Goal: Task Accomplishment & Management: Manage account settings

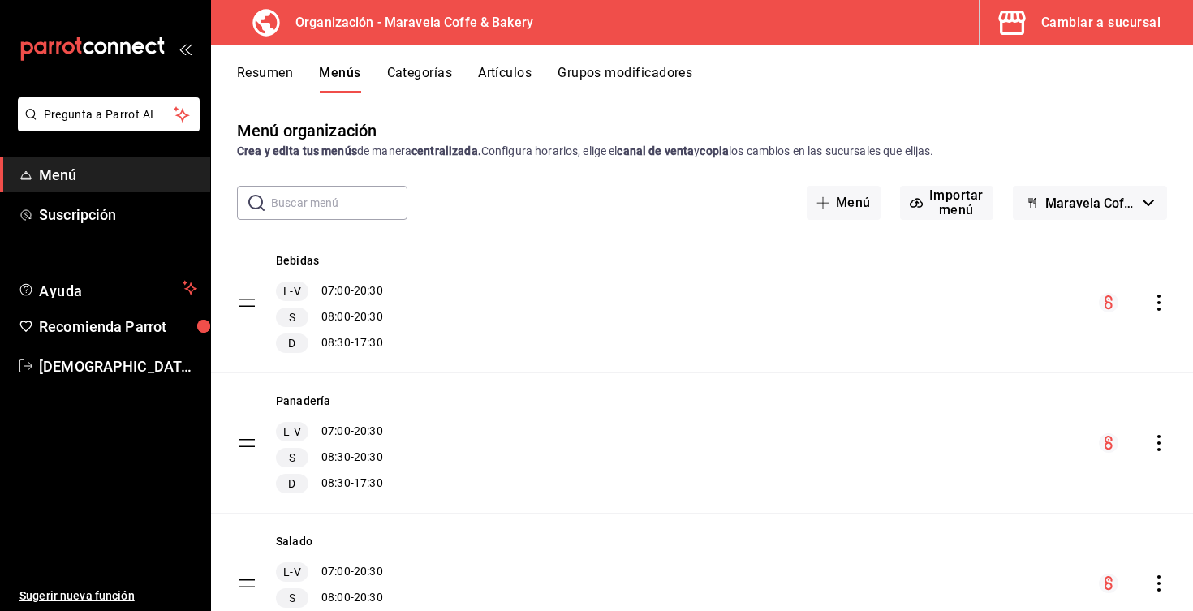
click at [1084, 24] on div "Cambiar a sucursal" at bounding box center [1100, 22] width 119 height 23
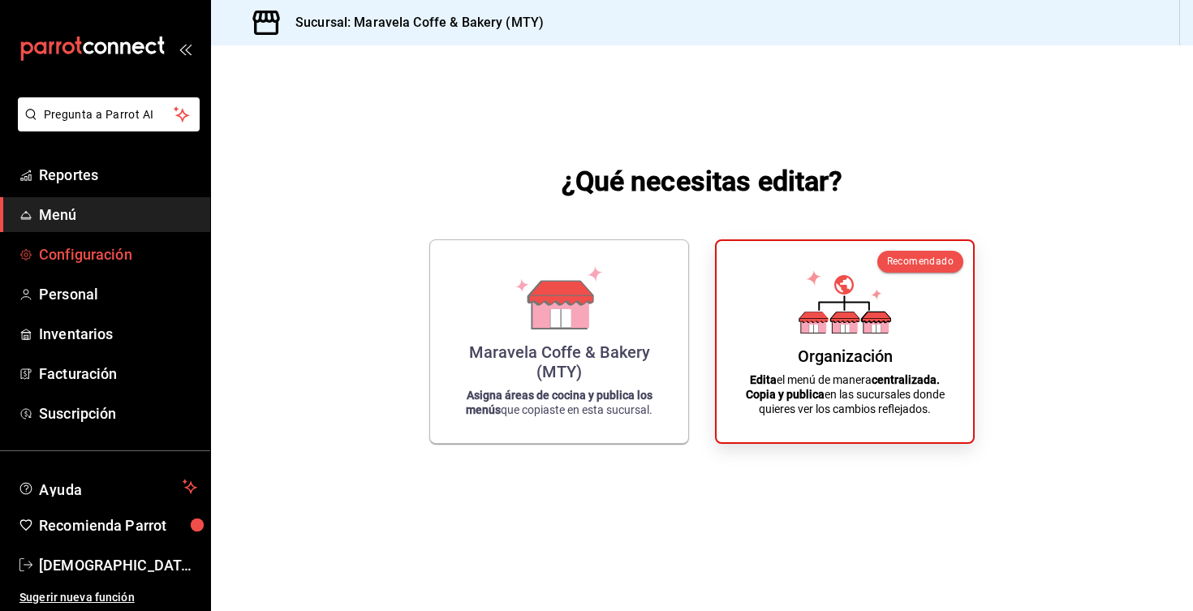
click at [123, 257] on span "Configuración" at bounding box center [118, 255] width 158 height 22
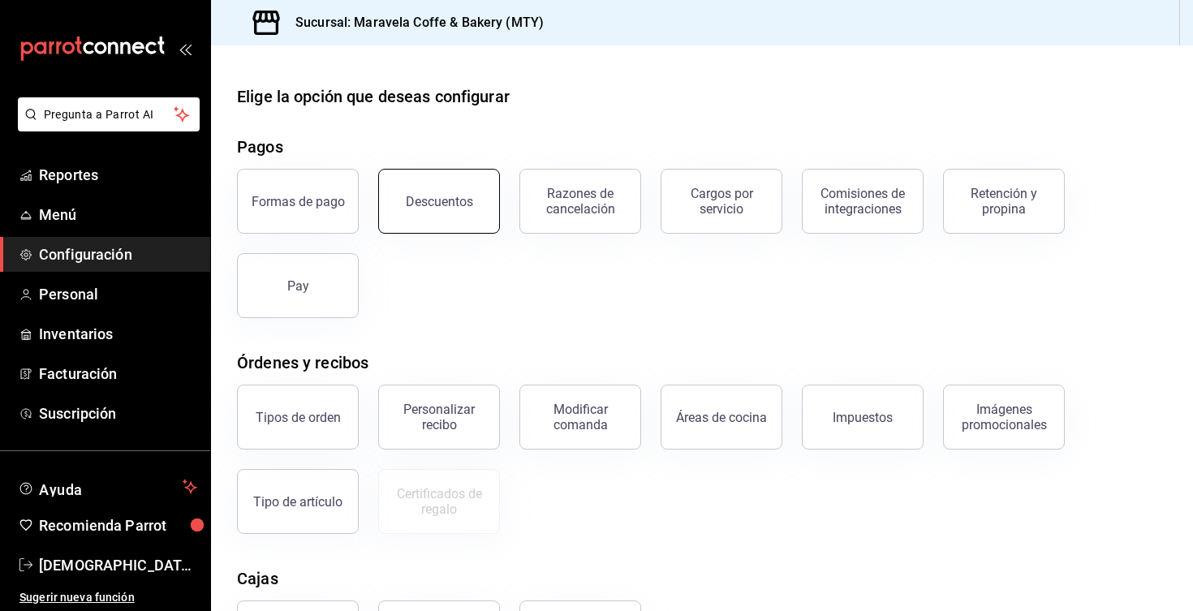
click at [448, 220] on button "Descuentos" at bounding box center [439, 201] width 122 height 65
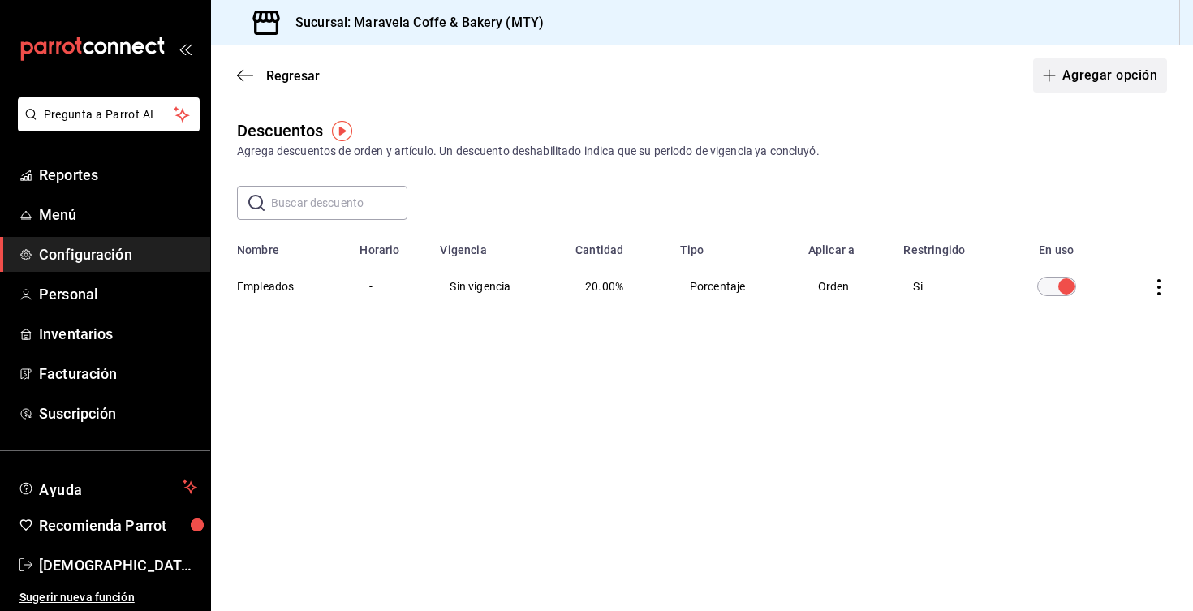
click at [1119, 67] on button "Agregar opción" at bounding box center [1100, 75] width 134 height 34
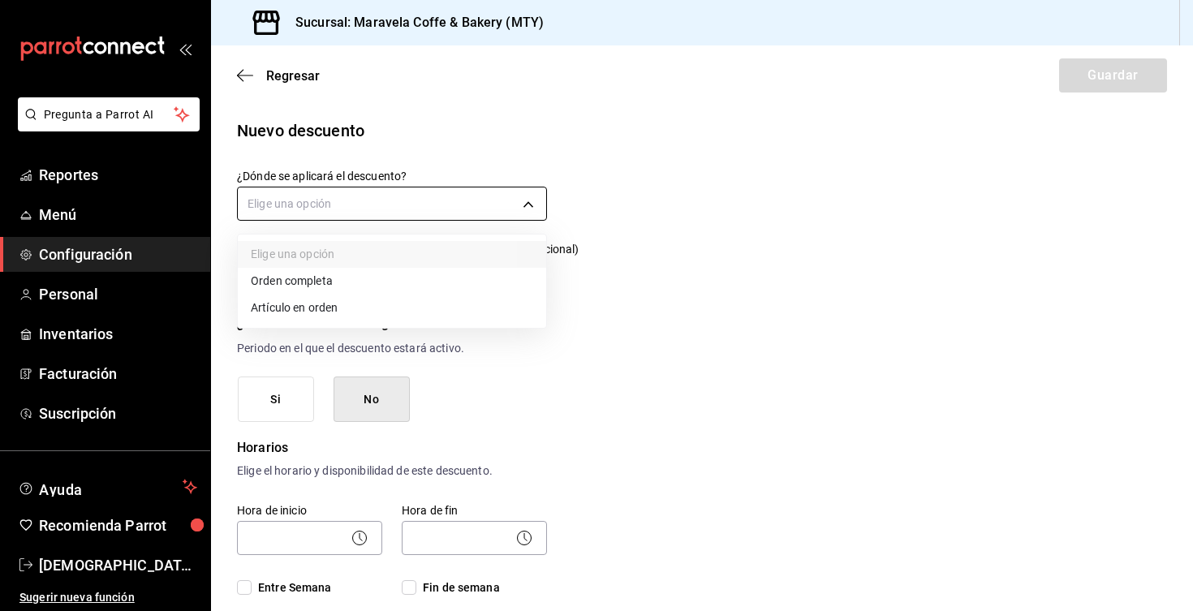
click at [423, 204] on body "Pregunta a Parrot AI Reportes Menú Configuración Personal Inventarios Facturaci…" at bounding box center [596, 305] width 1193 height 611
click at [365, 282] on li "Orden completa" at bounding box center [392, 281] width 308 height 27
type input "ORDER"
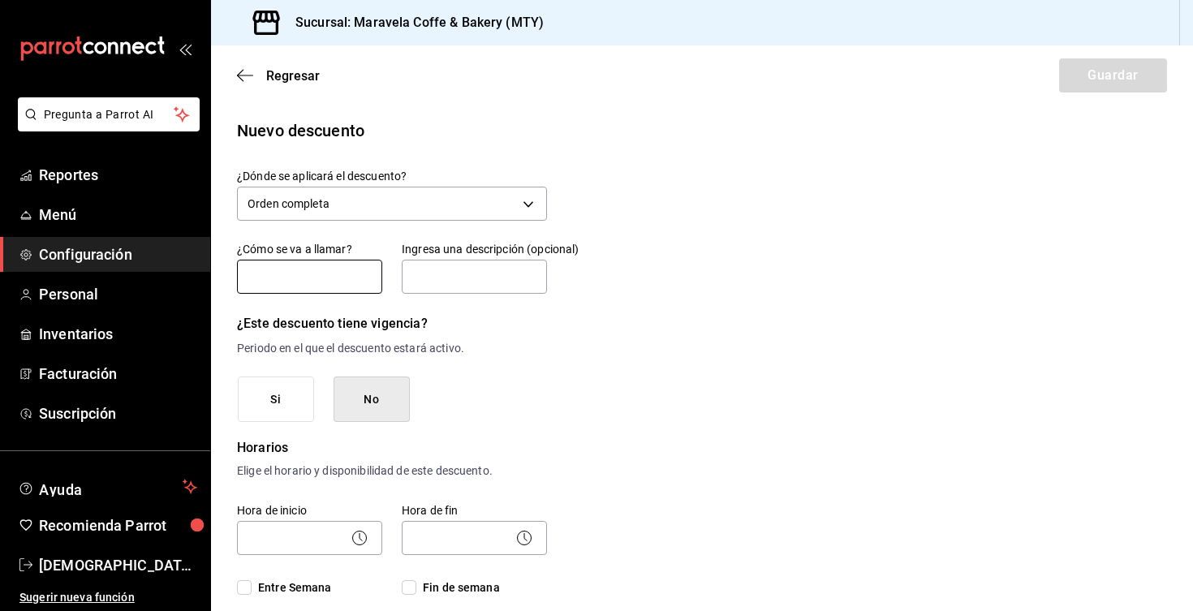
click at [344, 278] on input "text" at bounding box center [309, 277] width 145 height 34
type input "Cortesía"
click at [375, 401] on button "No" at bounding box center [372, 400] width 76 height 46
click at [450, 282] on input "text" at bounding box center [474, 277] width 145 height 34
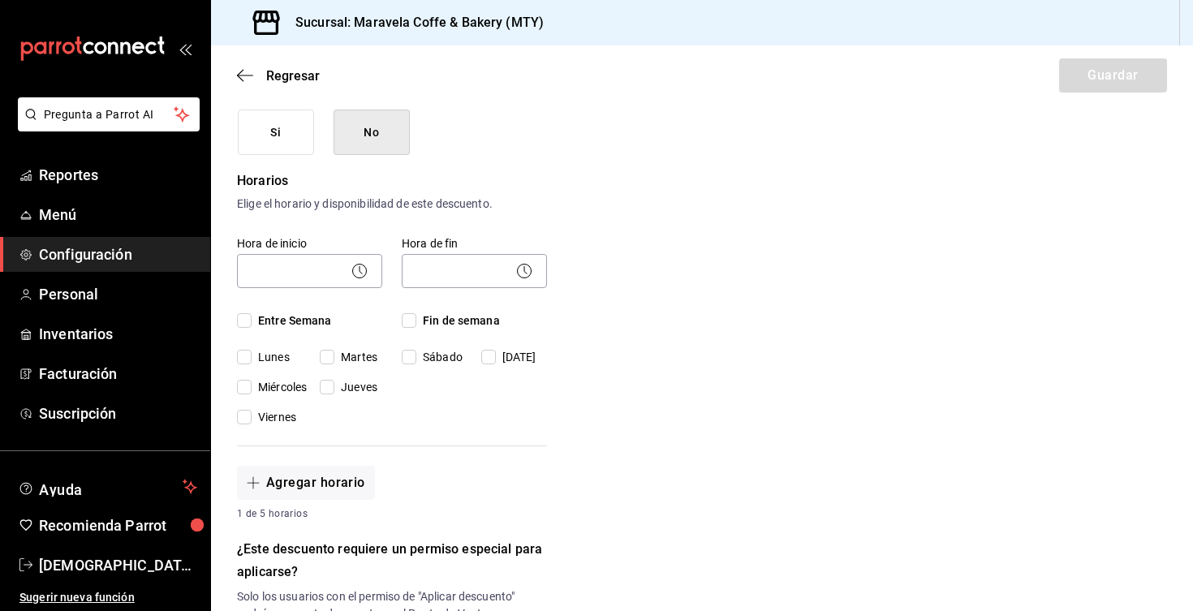
scroll to position [314, 0]
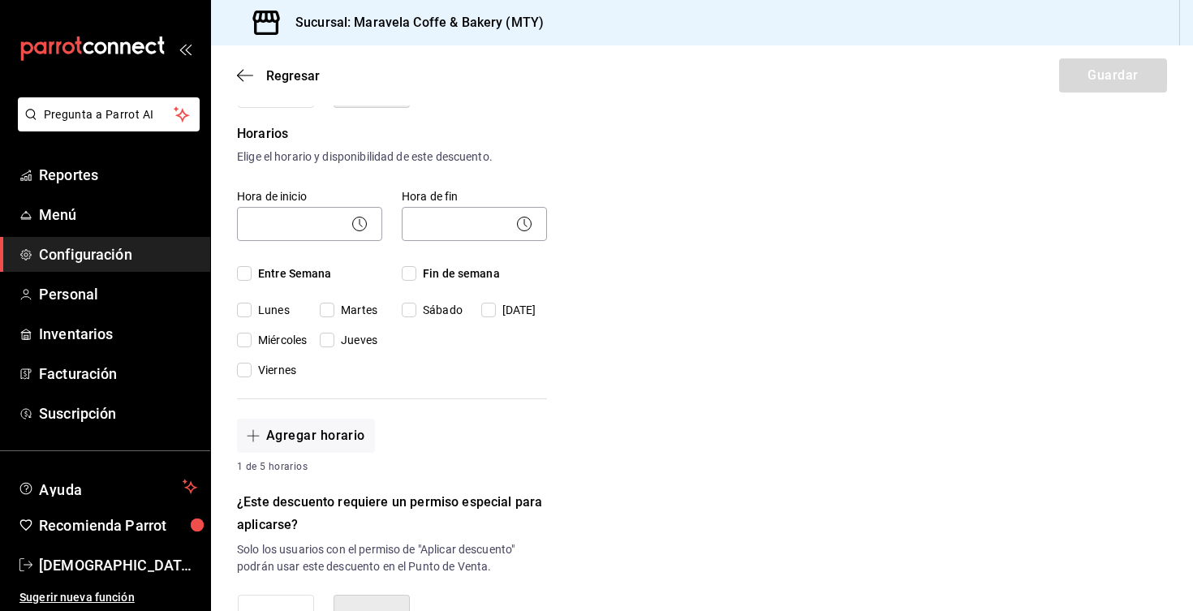
click at [244, 276] on input "Entre Semana" at bounding box center [244, 273] width 15 height 15
checkbox input "true"
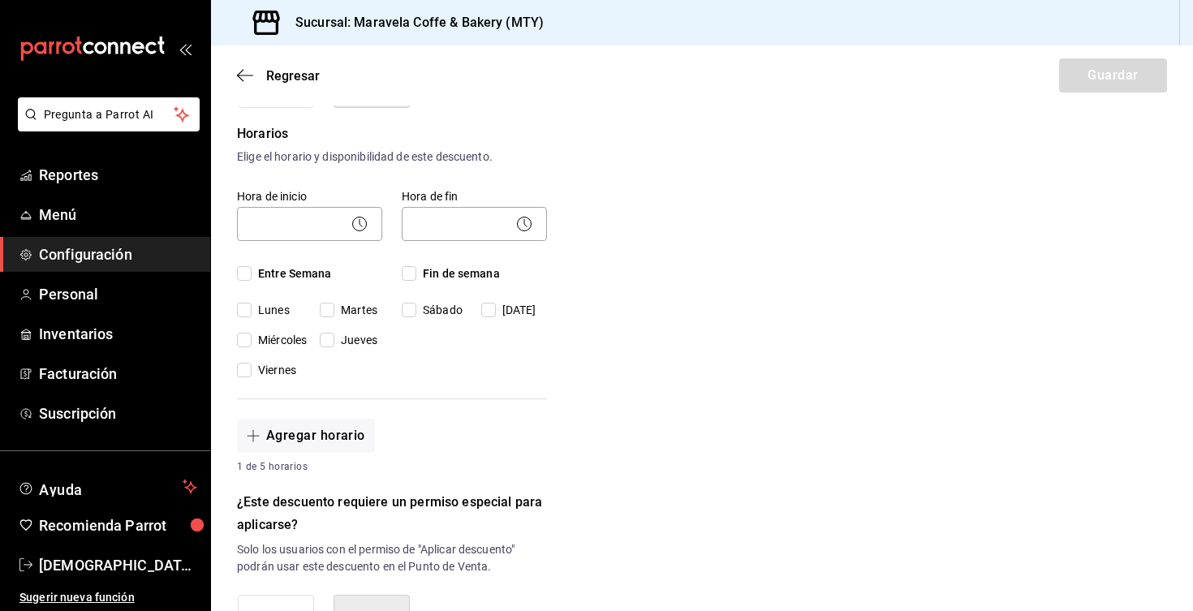
checkbox input "true"
click at [407, 277] on input "Fin de semana" at bounding box center [409, 273] width 15 height 15
checkbox input "true"
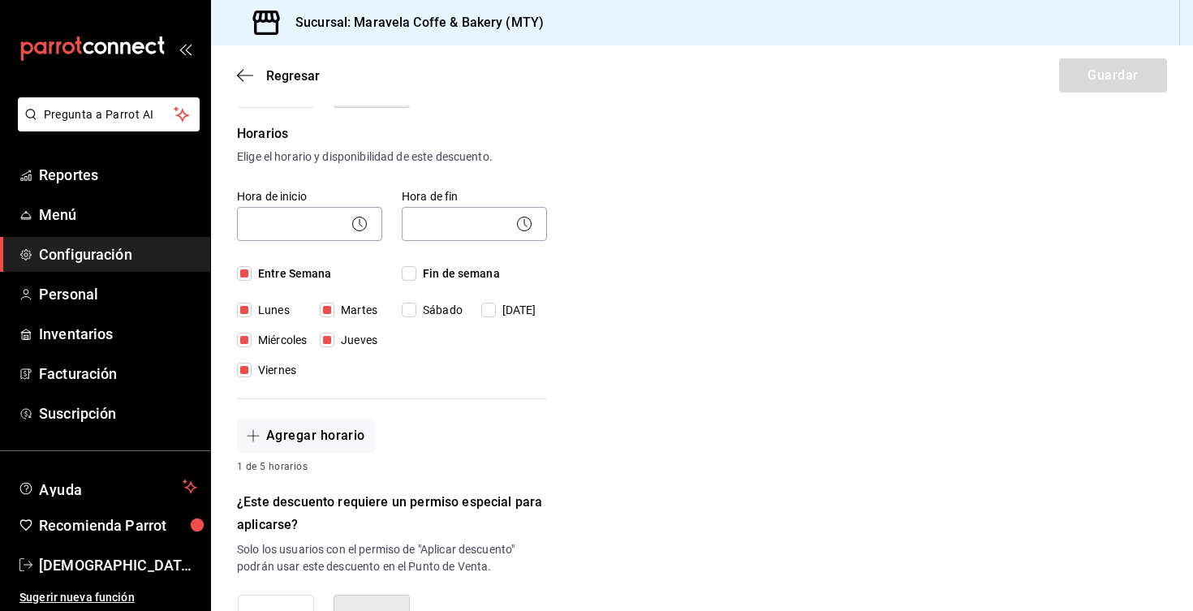
checkbox input "true"
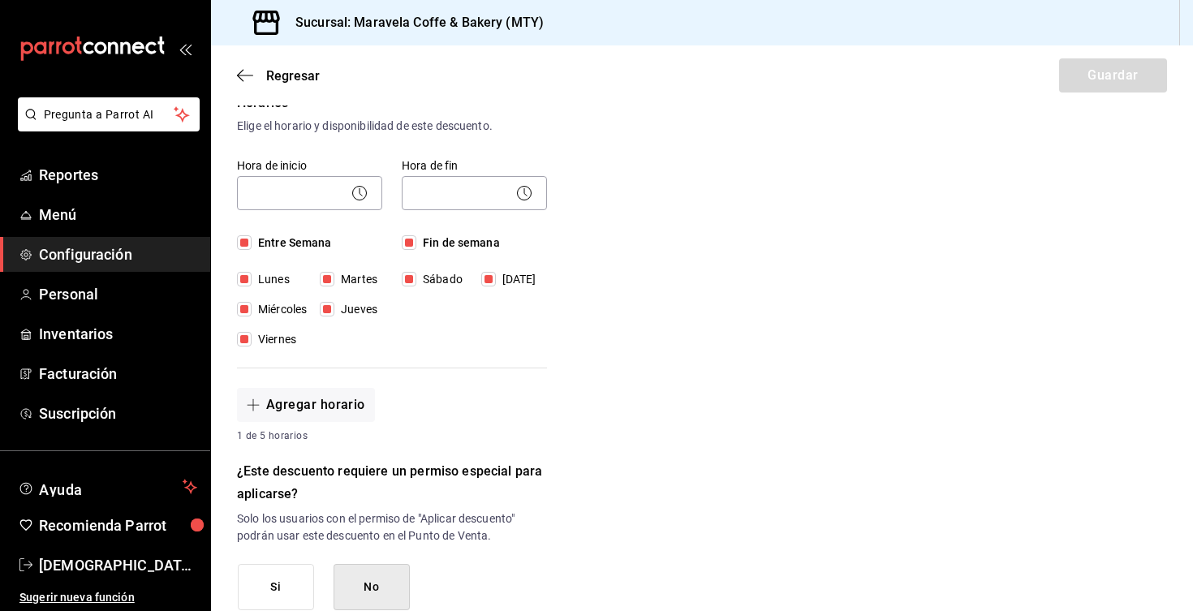
scroll to position [338, 0]
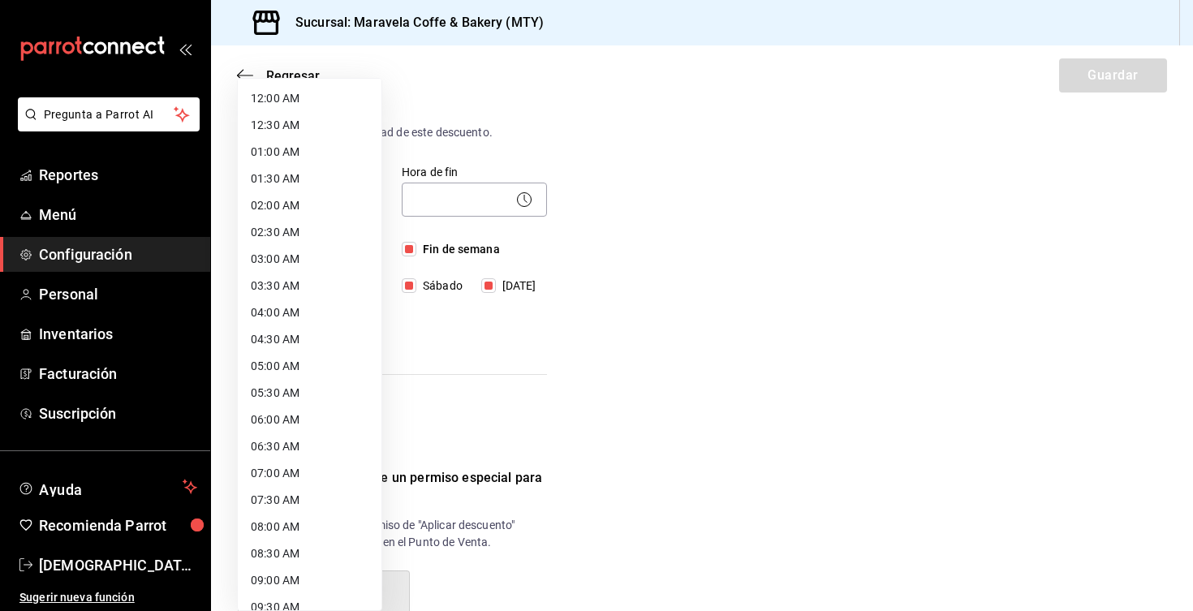
click at [308, 200] on body "Pregunta a Parrot AI Reportes Menú Configuración Personal Inventarios Facturaci…" at bounding box center [596, 305] width 1193 height 611
click at [302, 519] on li "08:00 AM" at bounding box center [310, 527] width 144 height 27
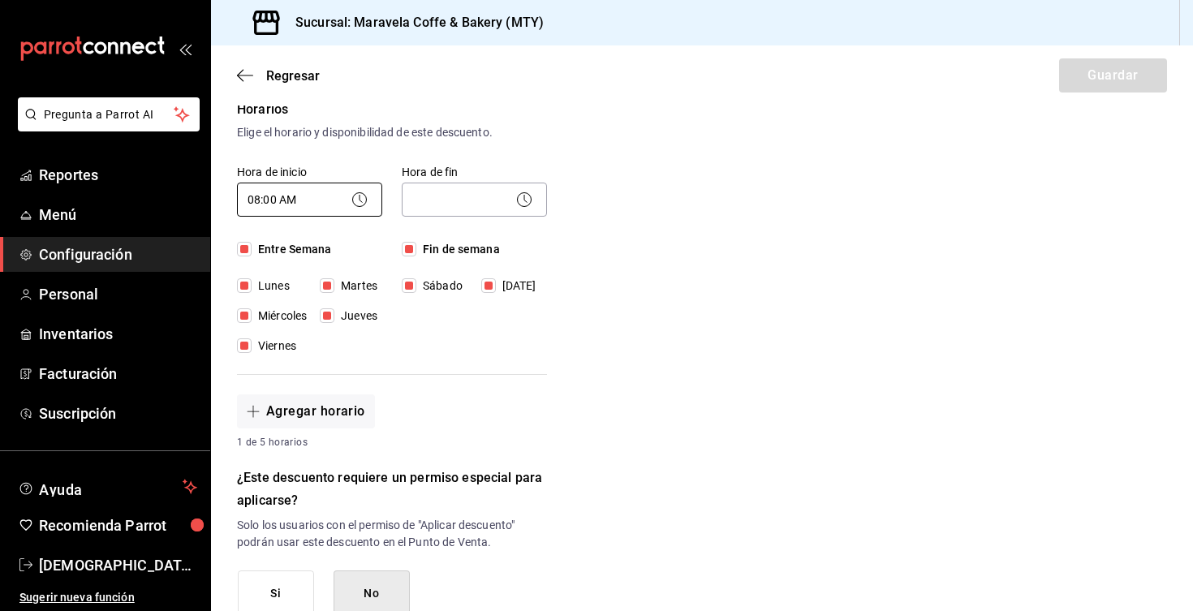
click at [334, 199] on body "Pregunta a Parrot AI Reportes Menú Configuración Personal Inventarios Facturaci…" at bounding box center [596, 305] width 1193 height 611
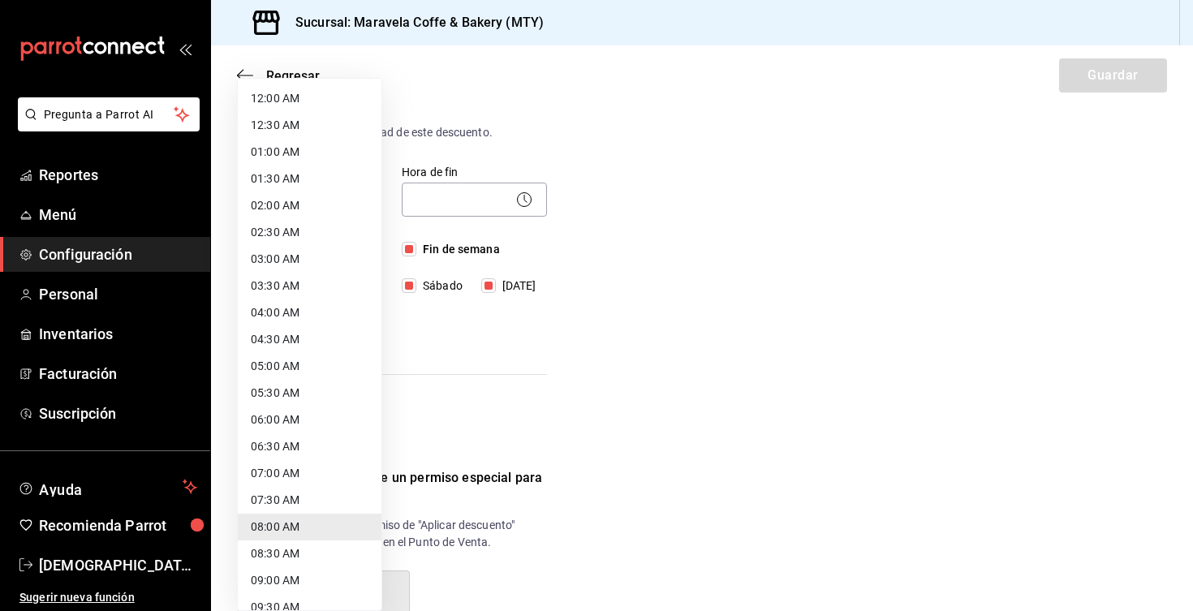
click at [318, 461] on li "07:00 AM" at bounding box center [310, 473] width 144 height 27
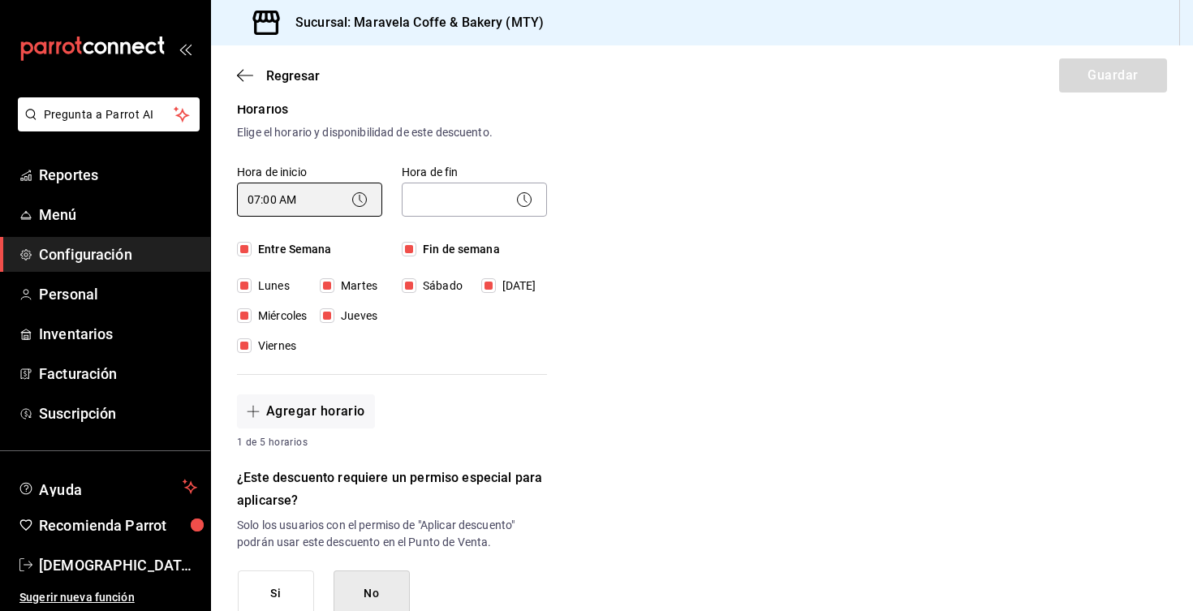
type input "07:00"
click at [457, 201] on body "Pregunta a Parrot AI Reportes Menú Configuración Personal Inventarios Facturaci…" at bounding box center [596, 305] width 1193 height 611
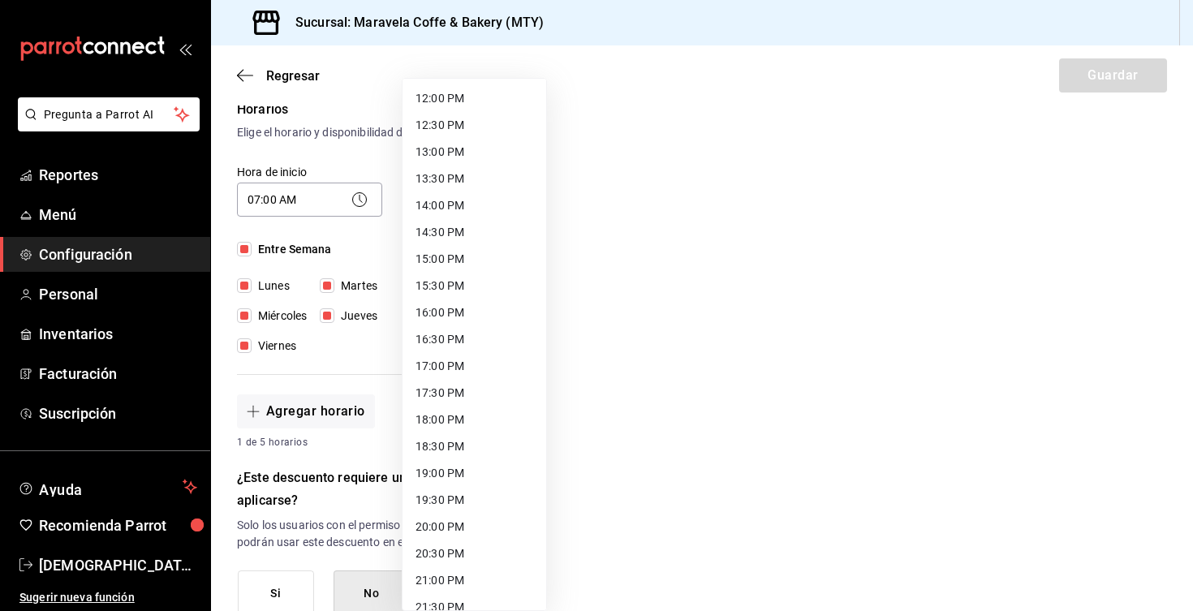
scroll to position [644, 0]
click at [463, 555] on li "20:30 PM" at bounding box center [475, 553] width 144 height 27
type input "20:30"
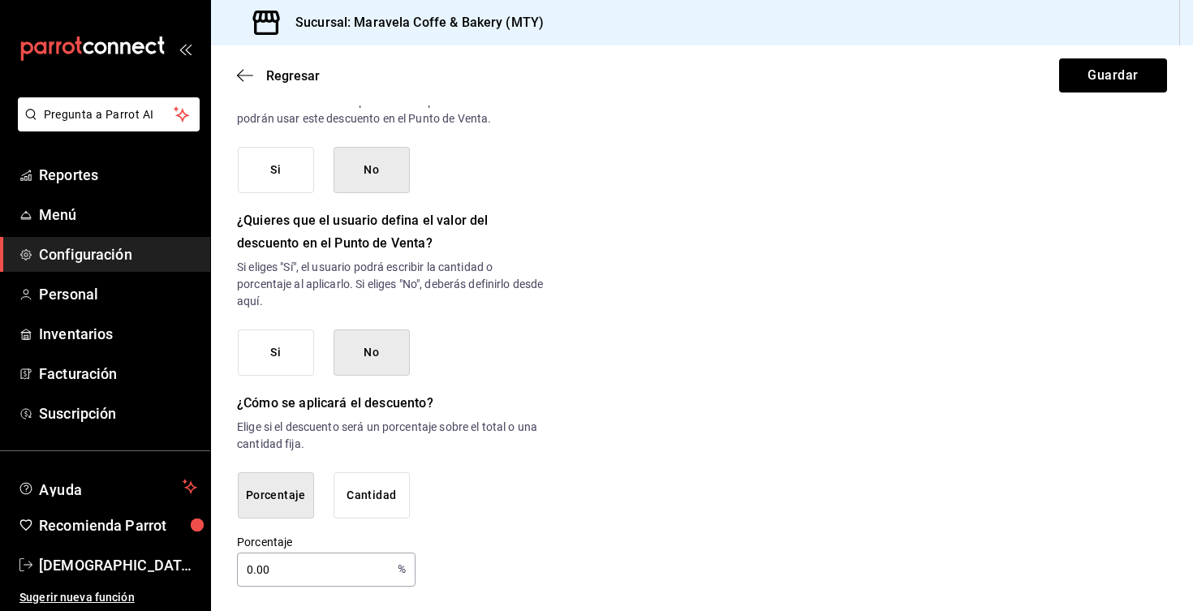
scroll to position [761, 0]
click at [295, 575] on input "0.00" at bounding box center [314, 570] width 154 height 32
type input "0"
type input "100"
click at [1131, 82] on button "Guardar" at bounding box center [1113, 75] width 108 height 34
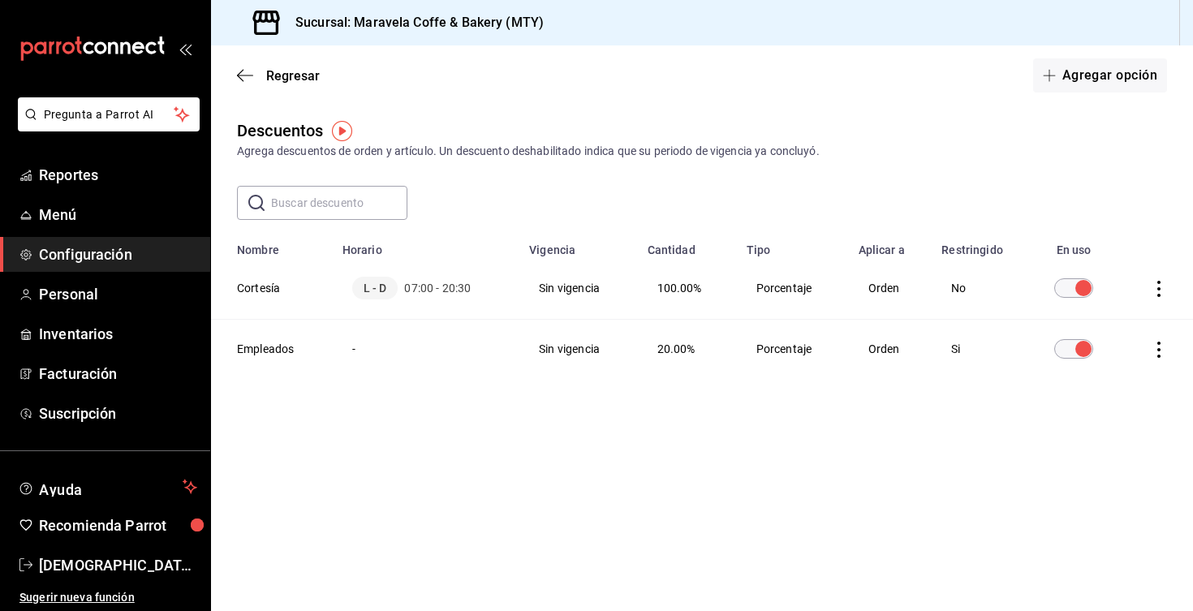
click at [1164, 290] on icon "actions" at bounding box center [1159, 289] width 16 height 16
click at [1143, 199] on div at bounding box center [596, 305] width 1193 height 611
click at [95, 227] on link "Menú" at bounding box center [105, 214] width 210 height 35
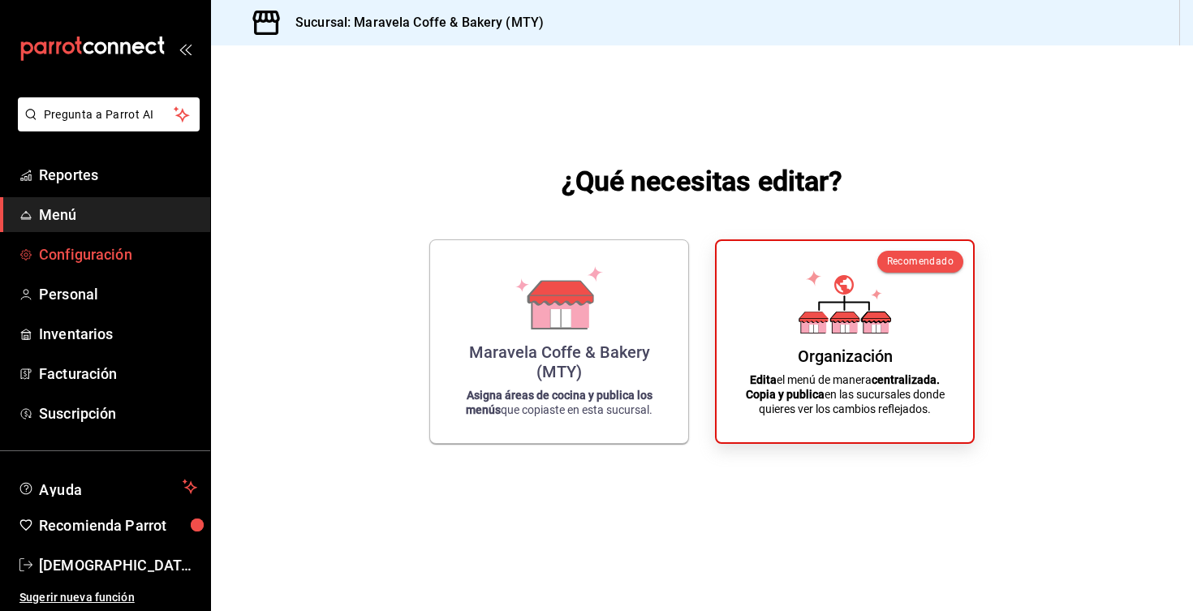
click at [89, 249] on span "Configuración" at bounding box center [118, 255] width 158 height 22
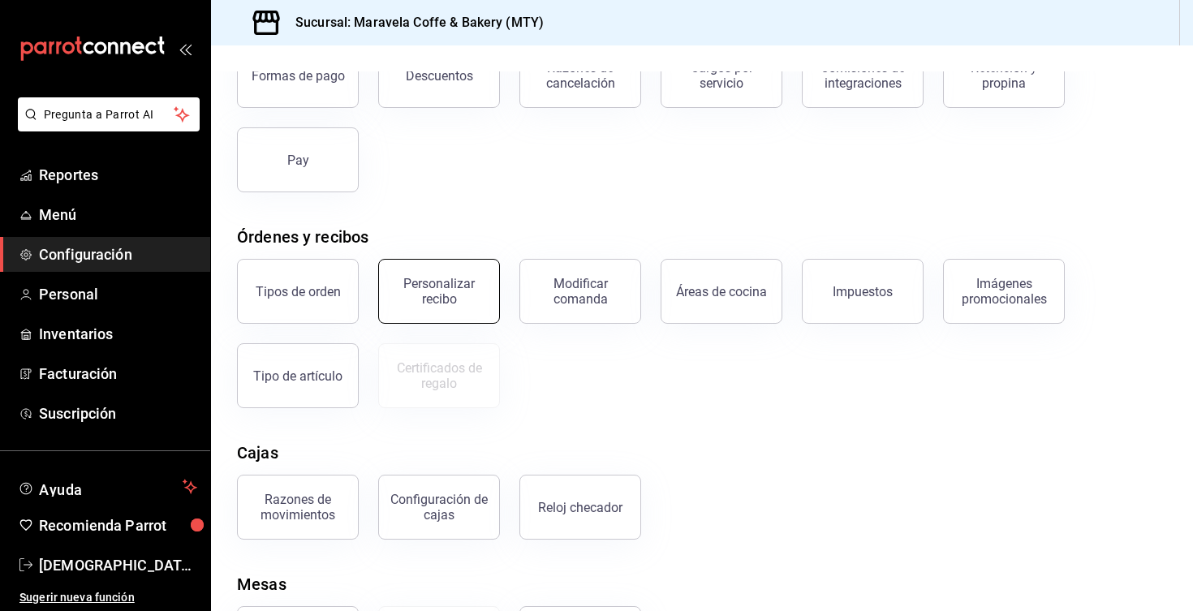
scroll to position [140, 0]
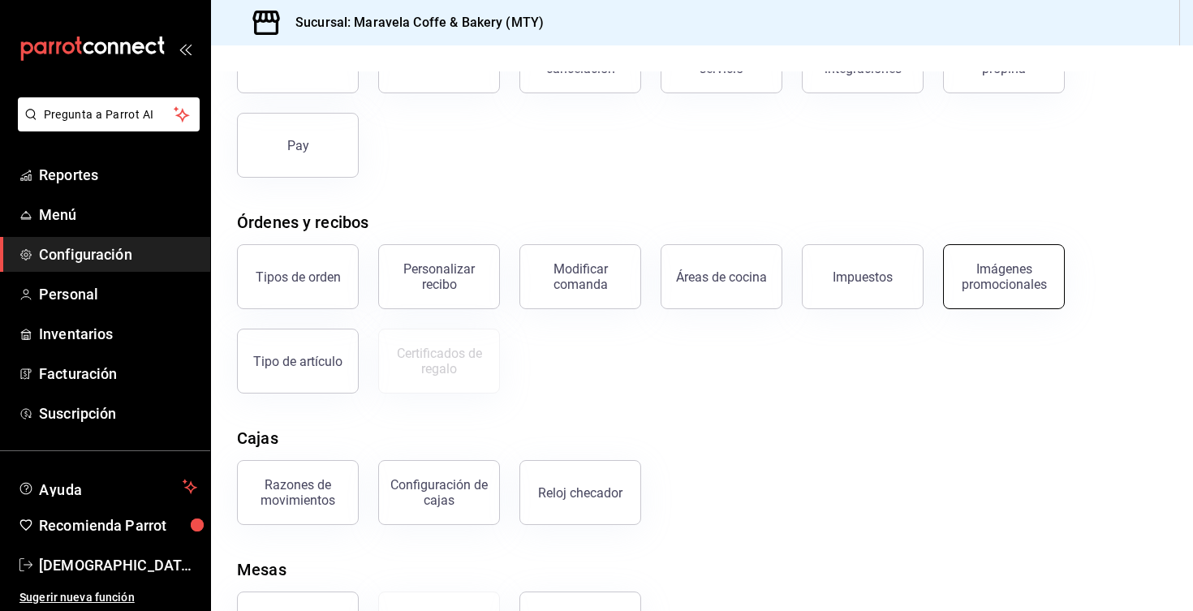
click at [1020, 279] on div "Imágenes promocionales" at bounding box center [1004, 276] width 101 height 31
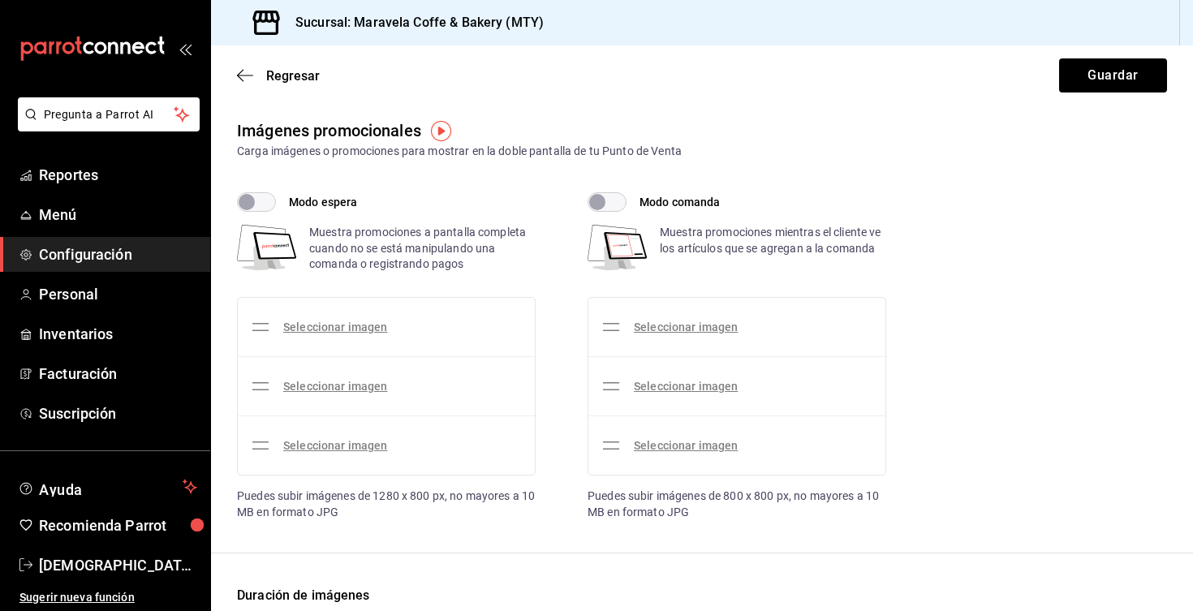
checkbox input "true"
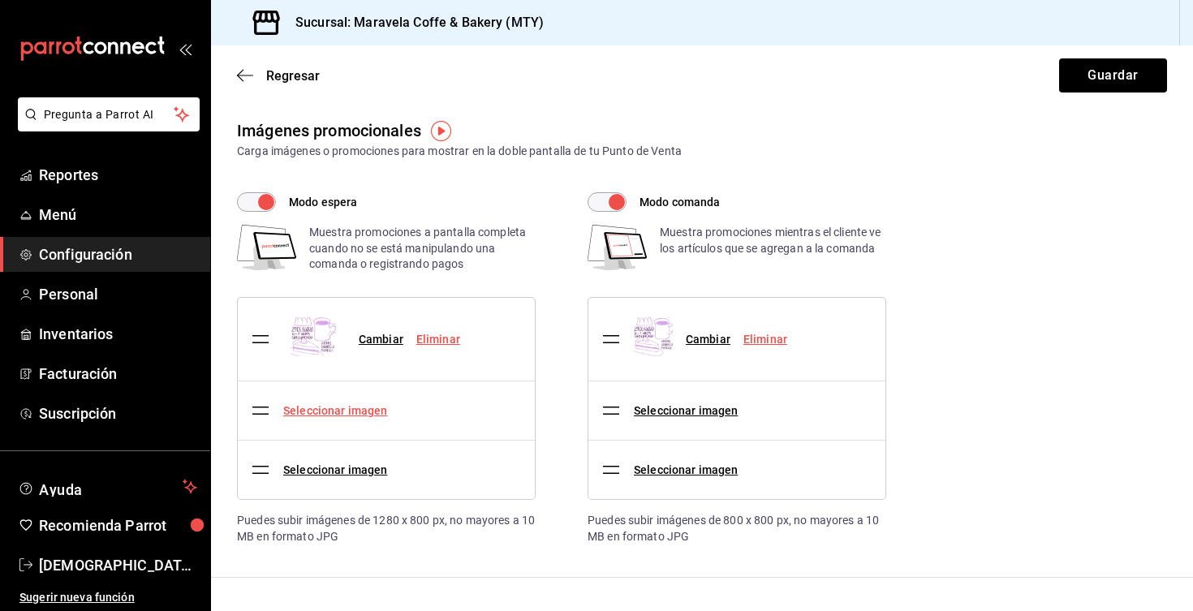
click at [344, 407] on link "Seleccionar imagen" at bounding box center [335, 410] width 104 height 13
click at [0, 0] on input "Seleccionar imagen" at bounding box center [0, 0] width 0 height 0
